Goal: Task Accomplishment & Management: Use online tool/utility

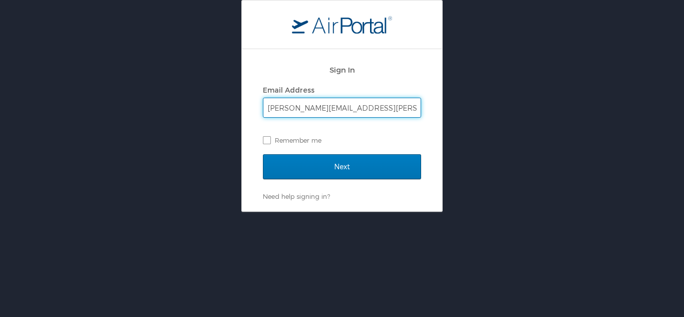
type input "brandon.hendricks@cbtravel.com"
click at [263, 154] on input "Next" at bounding box center [342, 166] width 158 height 25
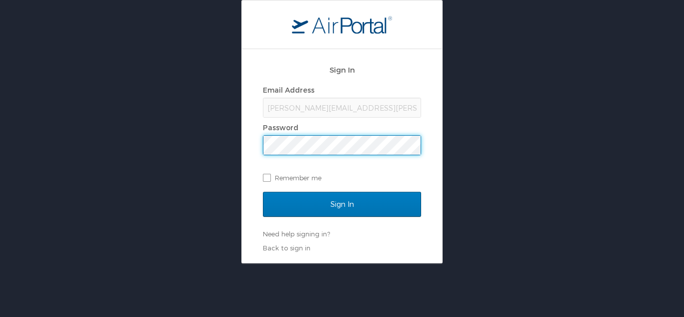
click at [263, 192] on input "Sign In" at bounding box center [342, 204] width 158 height 25
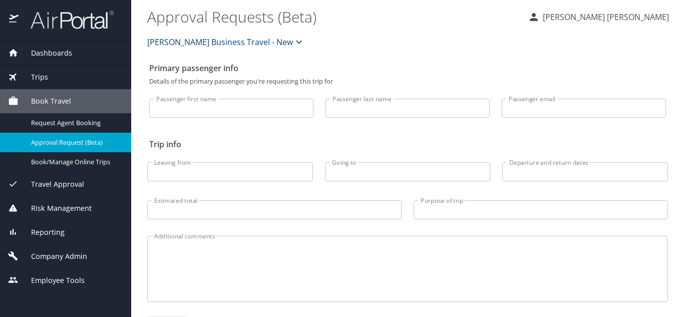
click at [32, 60] on div "Dashboards" at bounding box center [65, 53] width 131 height 24
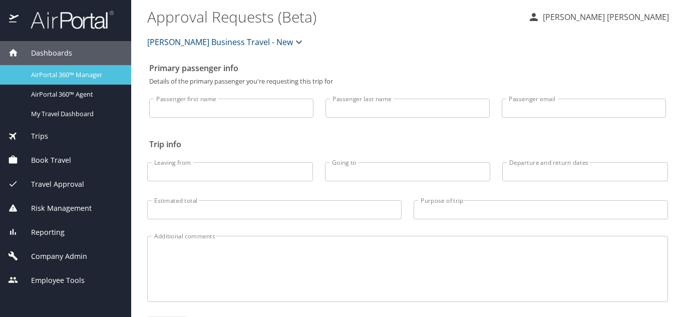
click at [49, 81] on link "AirPortal 360™ Manager" at bounding box center [65, 75] width 131 height 20
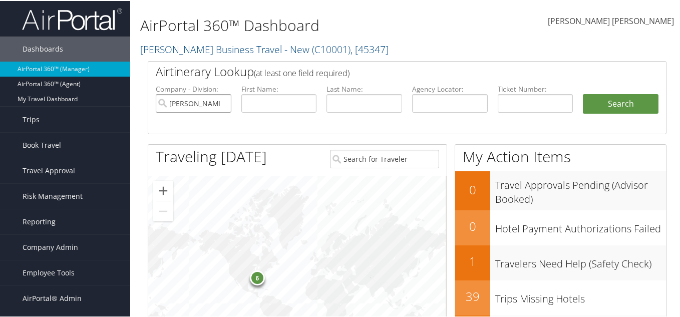
click at [221, 103] on input "[PERSON_NAME] Business Travel - New" at bounding box center [194, 102] width 76 height 19
